Goal: Task Accomplishment & Management: Use online tool/utility

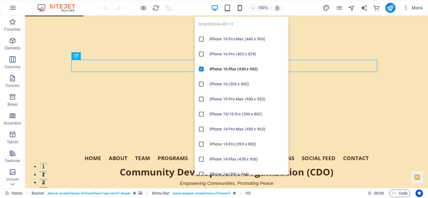
click at [241, 4] on icon "button" at bounding box center [239, 7] width 7 height 7
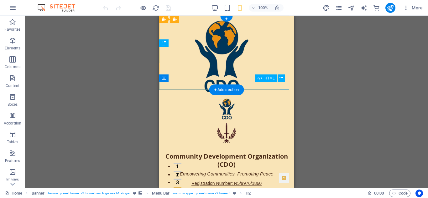
click at [285, 188] on div "Hero Banner" at bounding box center [226, 192] width 135 height 8
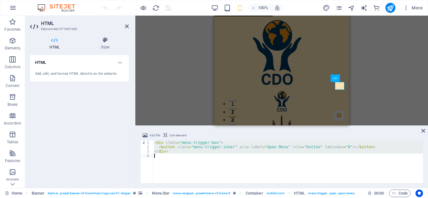
drag, startPoint x: 154, startPoint y: 143, endPoint x: 174, endPoint y: 154, distance: 22.4
click at [174, 154] on div "< div class = "menu-trigger-box" > < button class = "menu-trigger-inner" aria-l…" at bounding box center [288, 166] width 270 height 51
type textarea "</div>"
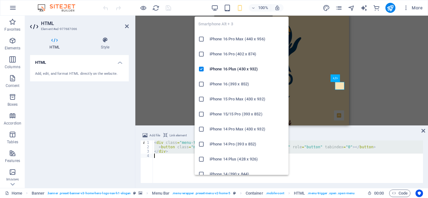
click at [240, 7] on icon "button" at bounding box center [239, 7] width 7 height 7
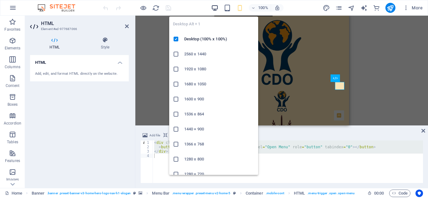
click at [215, 6] on icon "button" at bounding box center [214, 7] width 7 height 7
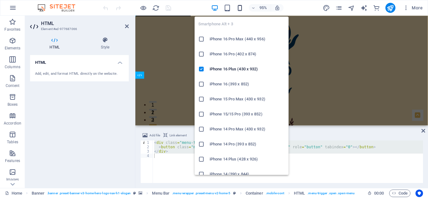
click at [238, 7] on icon "button" at bounding box center [239, 7] width 7 height 7
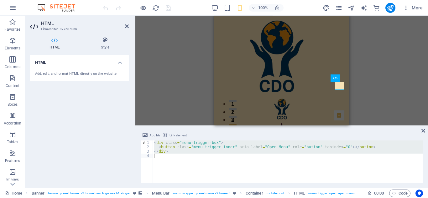
click at [201, 166] on div "< div class = "menu-trigger-box" > < button class = "menu-trigger-inner" aria-l…" at bounding box center [288, 162] width 270 height 43
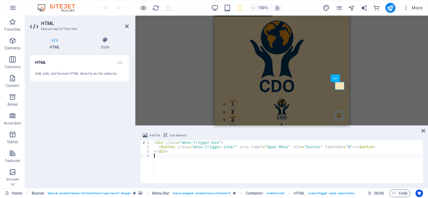
type textarea "</div>"
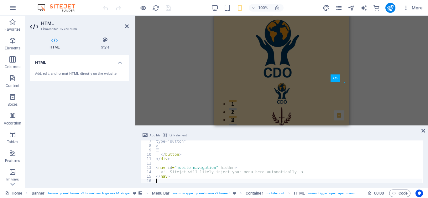
scroll to position [28, 0]
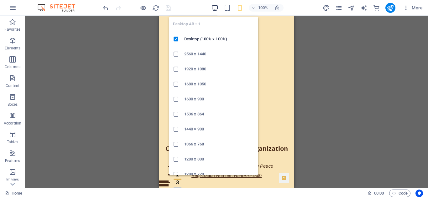
click at [213, 8] on icon "button" at bounding box center [214, 7] width 7 height 7
